Goal: Go to known website: Access a specific website the user already knows

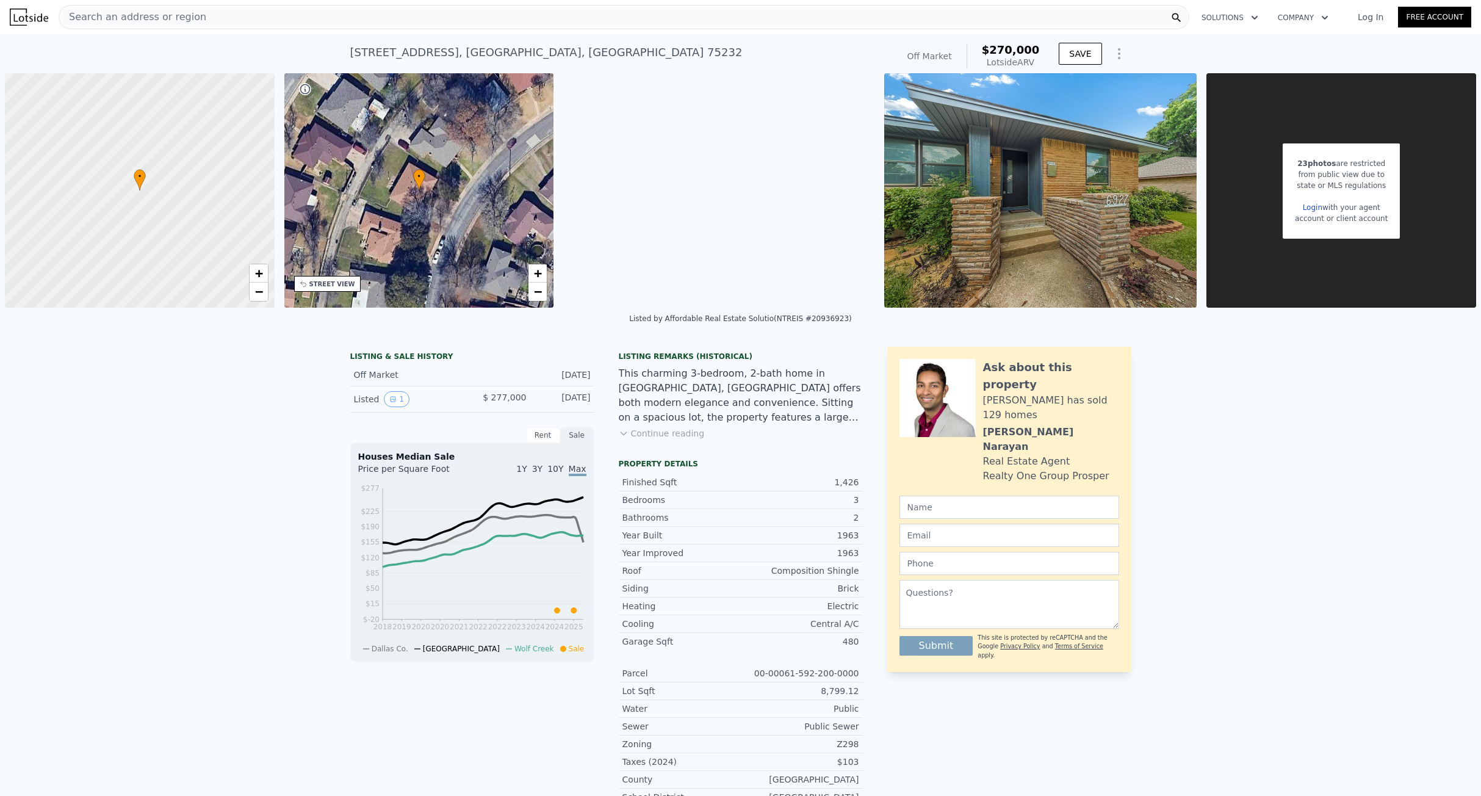
click at [123, 24] on div "Search an address or region" at bounding box center [132, 16] width 147 height 23
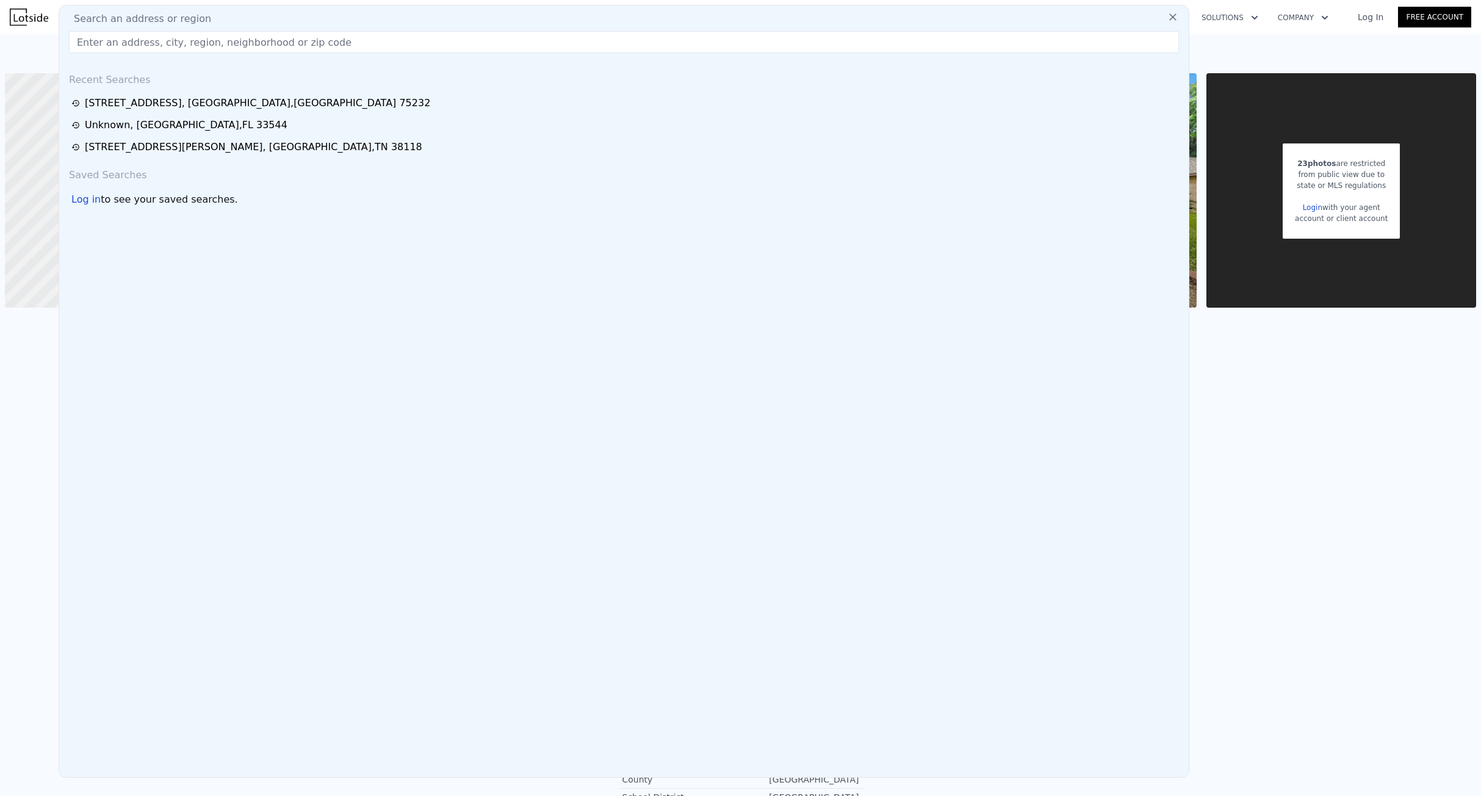
click at [122, 49] on input "text" at bounding box center [624, 42] width 1110 height 22
type input "2416 Pier Dr, Ruskin, FL 33570"
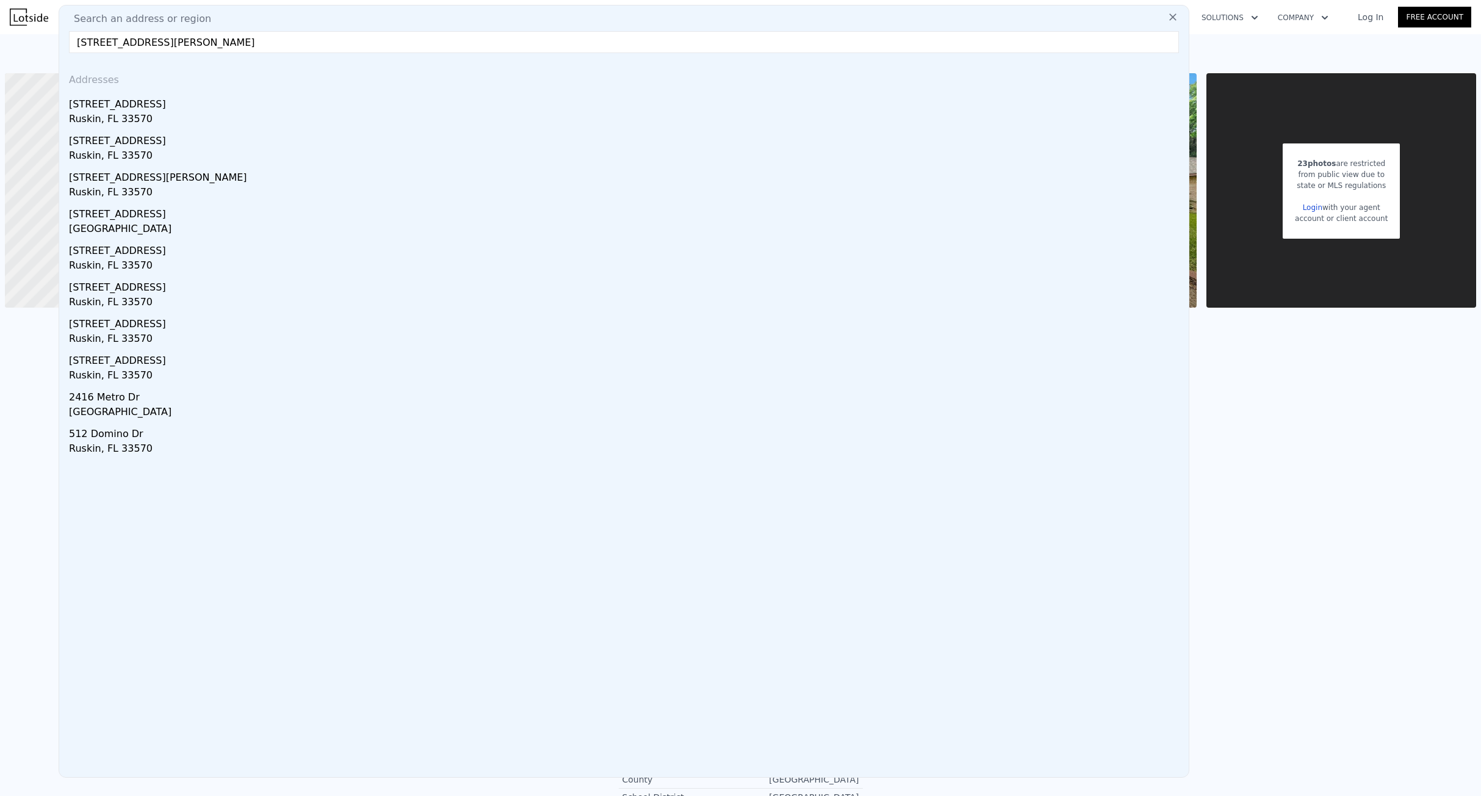
click at [237, 48] on input "2416 Pier Dr, Ruskin, FL 33570" at bounding box center [624, 42] width 1110 height 22
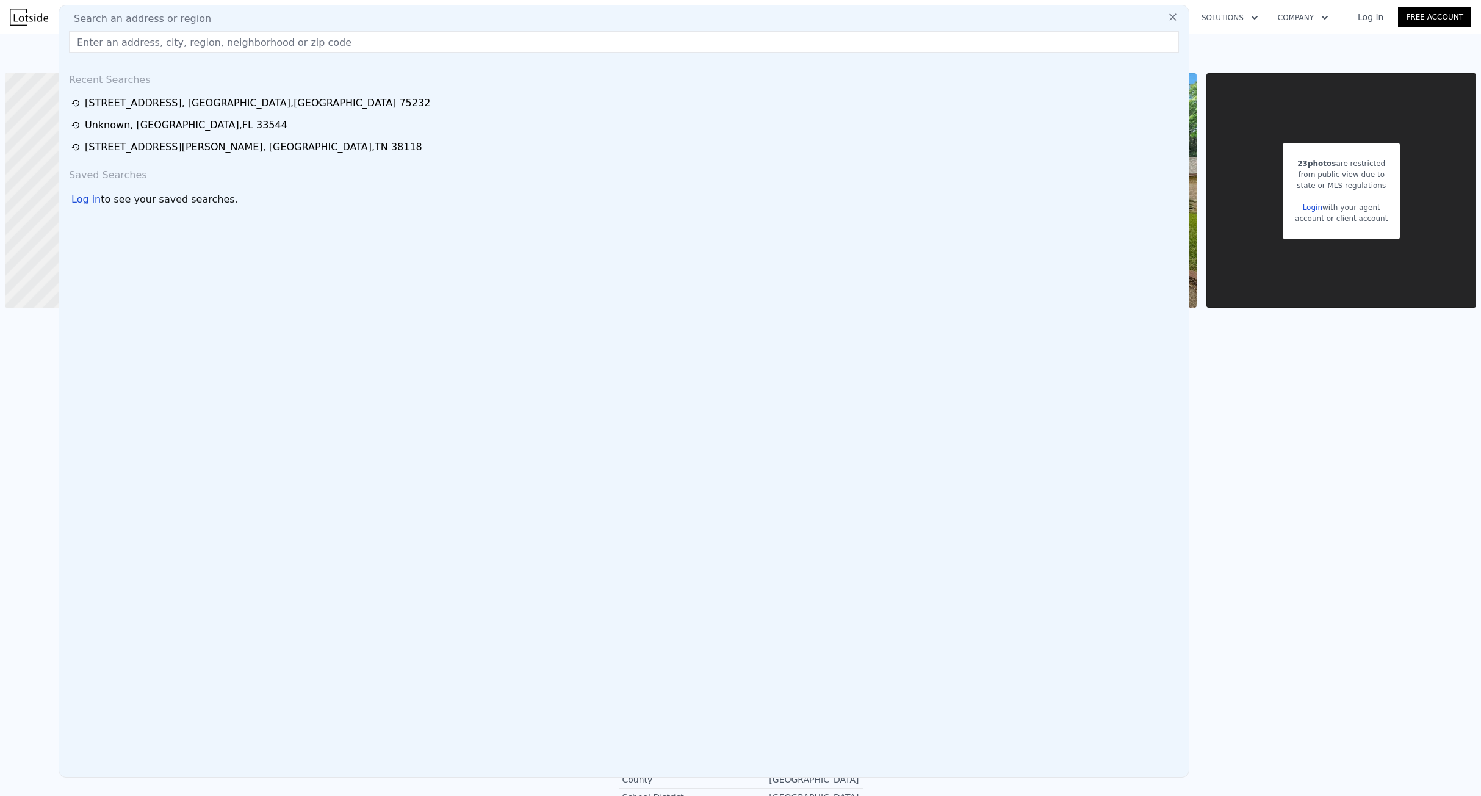
click at [1367, 15] on link "Log In" at bounding box center [1370, 17] width 55 height 12
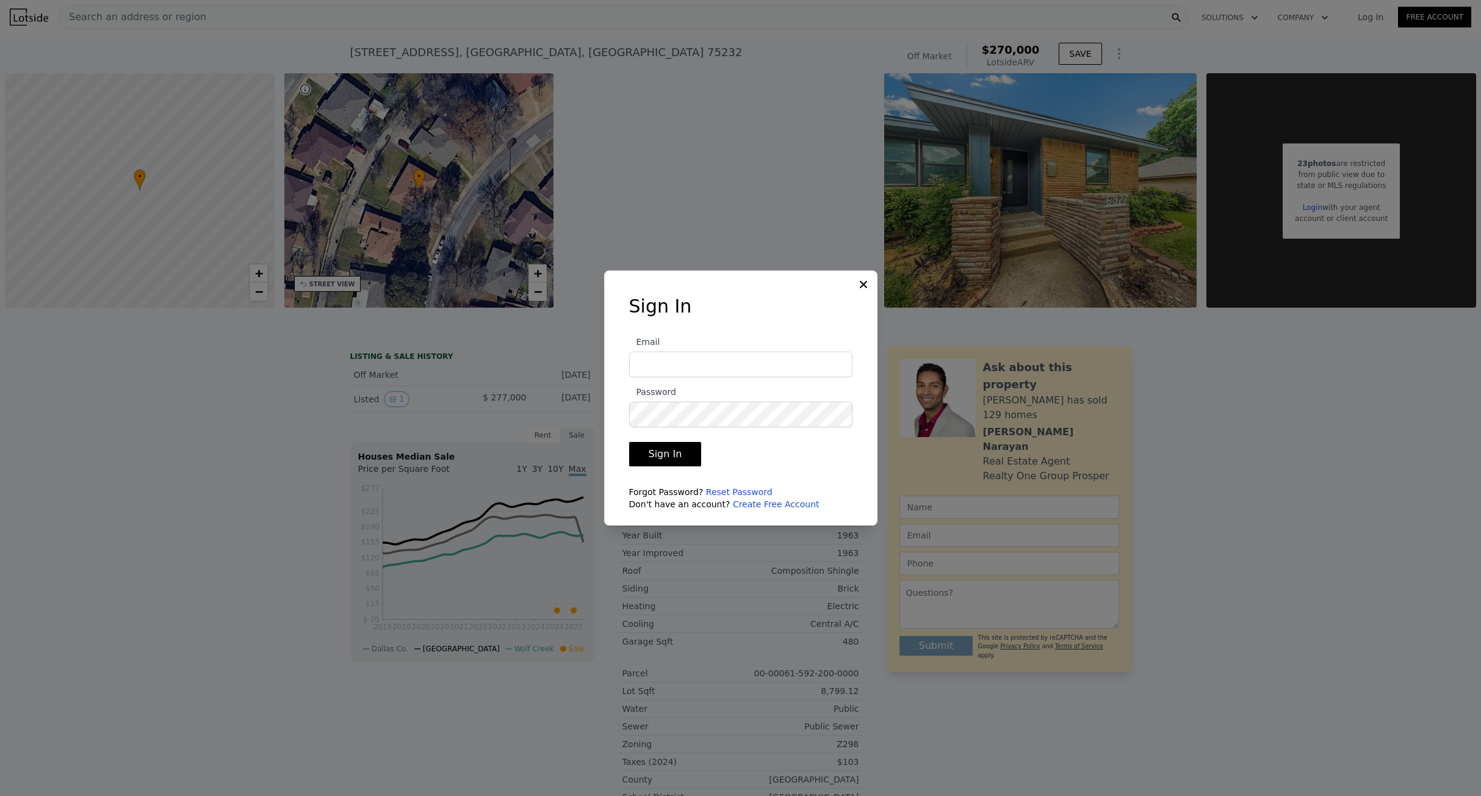
click at [735, 351] on label "Email" at bounding box center [740, 355] width 223 height 43
click at [735, 351] on input "Email" at bounding box center [740, 364] width 223 height 26
click at [736, 355] on input "Email" at bounding box center [740, 364] width 223 height 26
click at [868, 282] on icon at bounding box center [863, 284] width 12 height 12
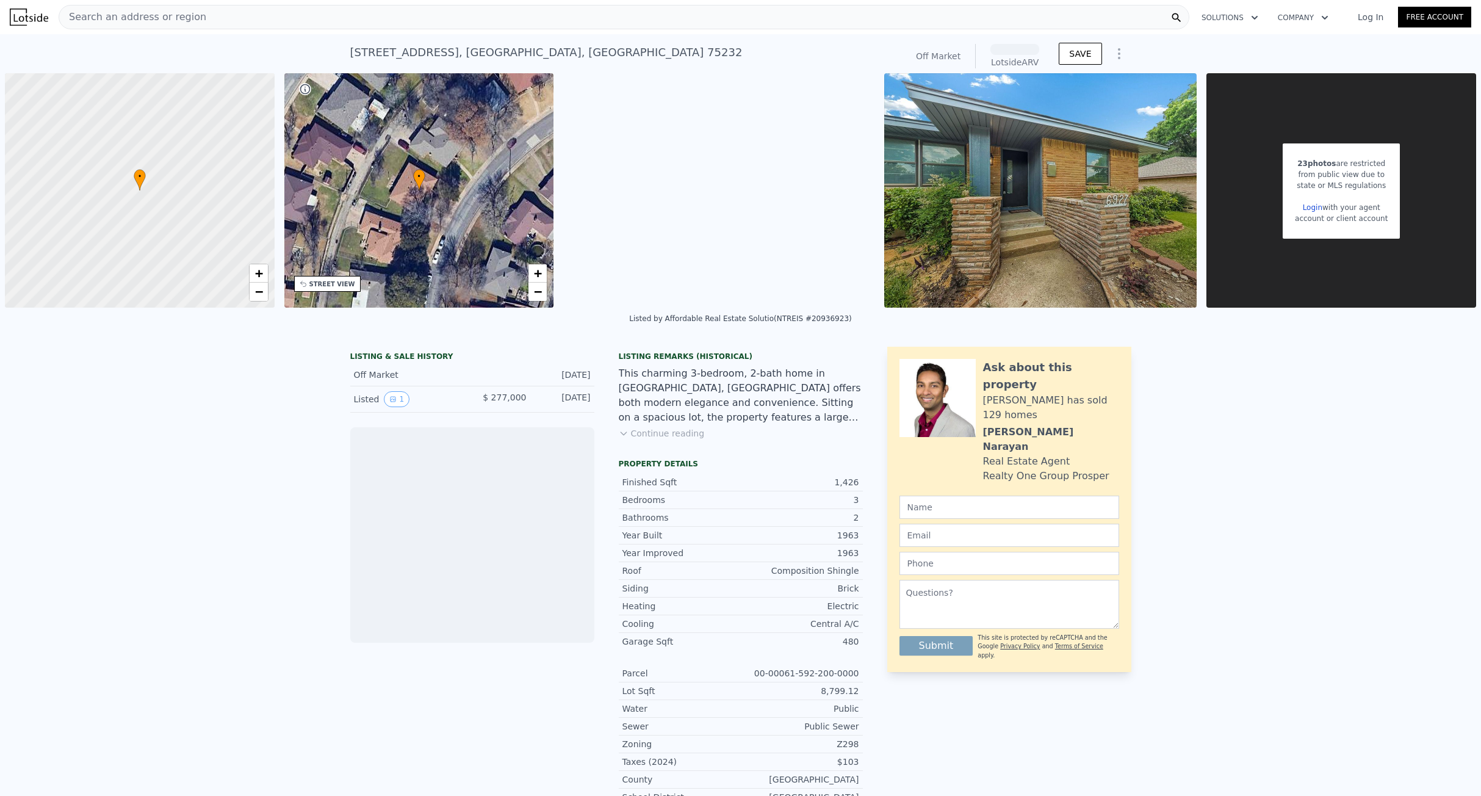
click at [43, 16] on img at bounding box center [29, 17] width 38 height 17
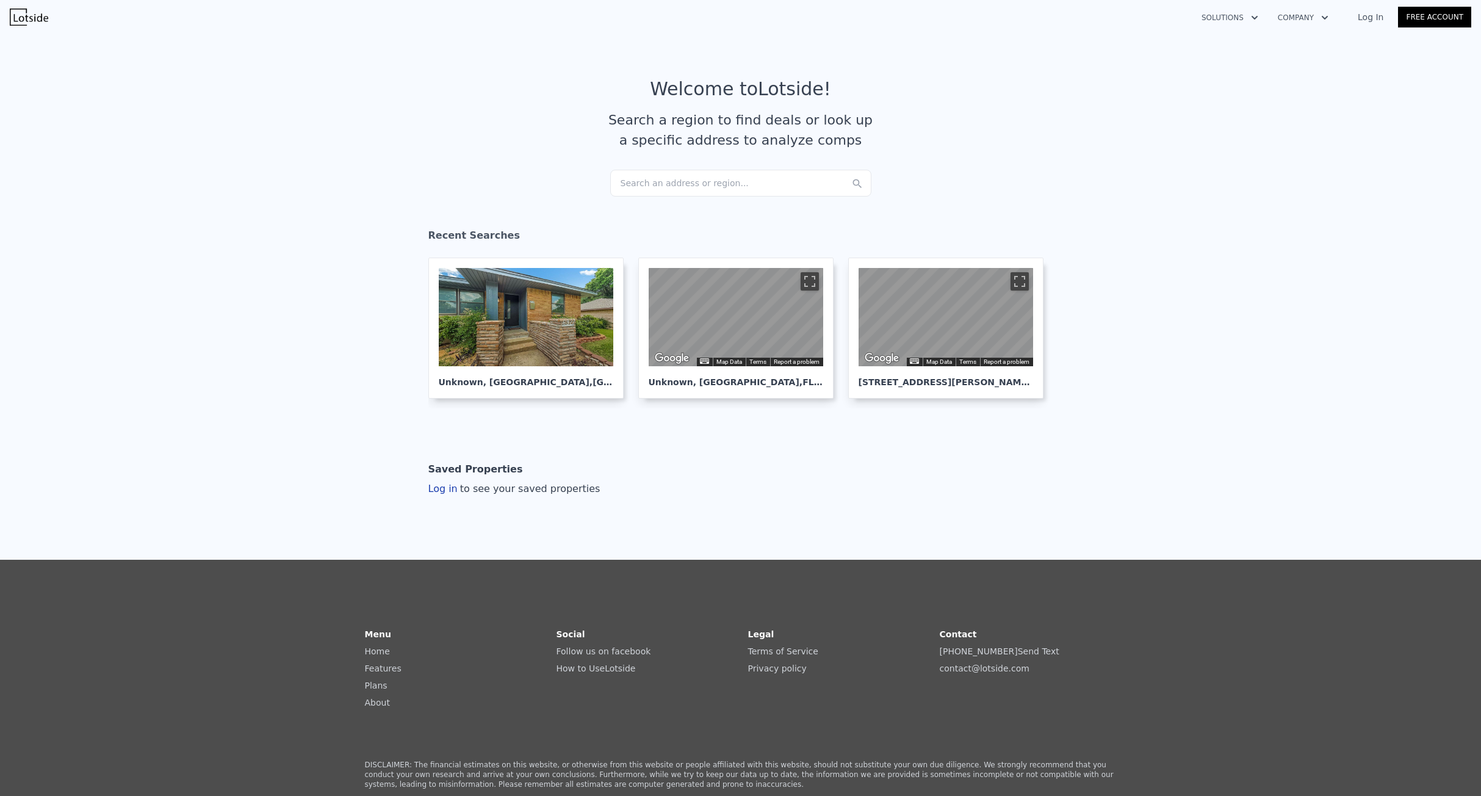
click at [1377, 16] on link "Log In" at bounding box center [1370, 17] width 55 height 12
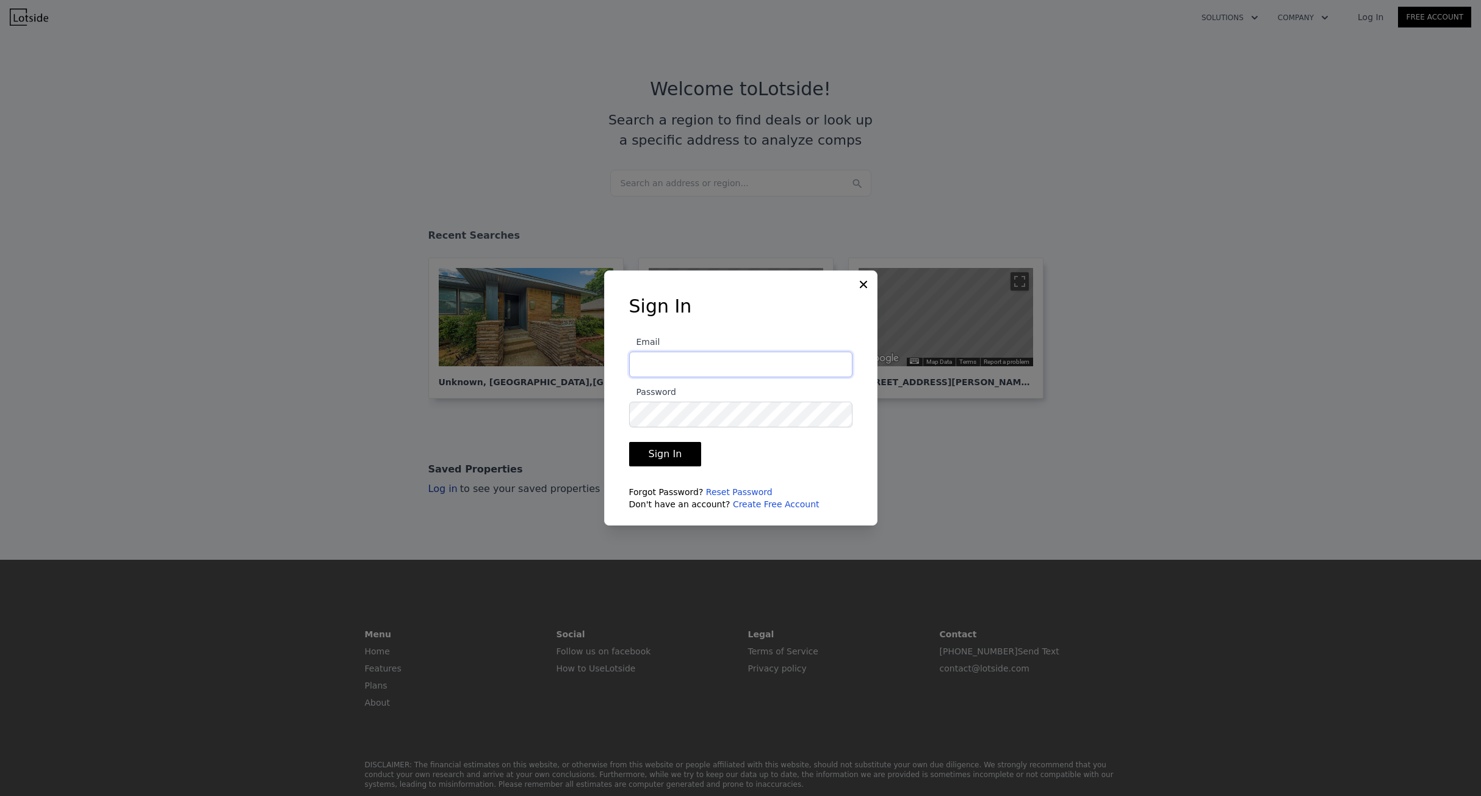
click at [809, 352] on input "Email" at bounding box center [740, 364] width 223 height 26
type input "[EMAIL_ADDRESS][DOMAIN_NAME]"
